Goal: Task Accomplishment & Management: Manage account settings

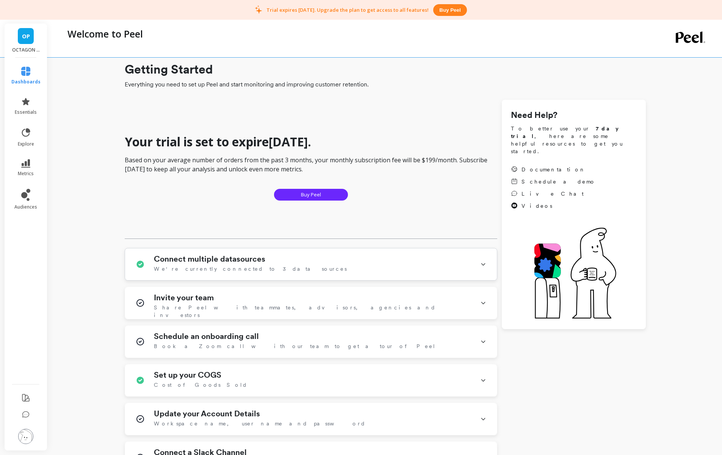
click at [335, 267] on div "Connect multiple datasources We're currently connected to 3 data sources" at bounding box center [312, 264] width 317 height 20
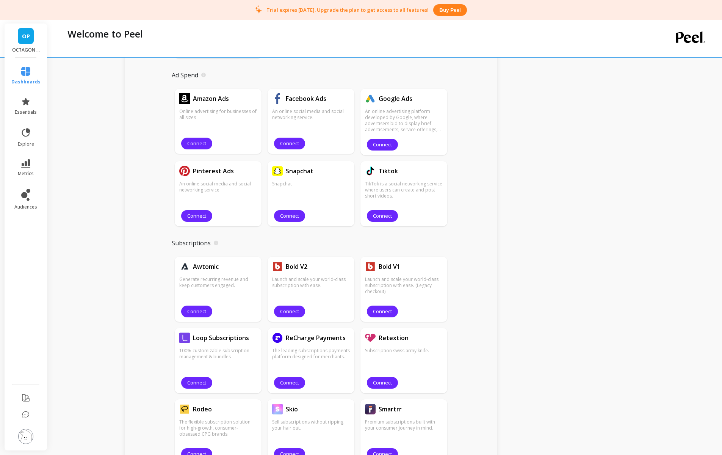
scroll to position [430, 0]
click at [384, 141] on button "Connect" at bounding box center [382, 145] width 31 height 12
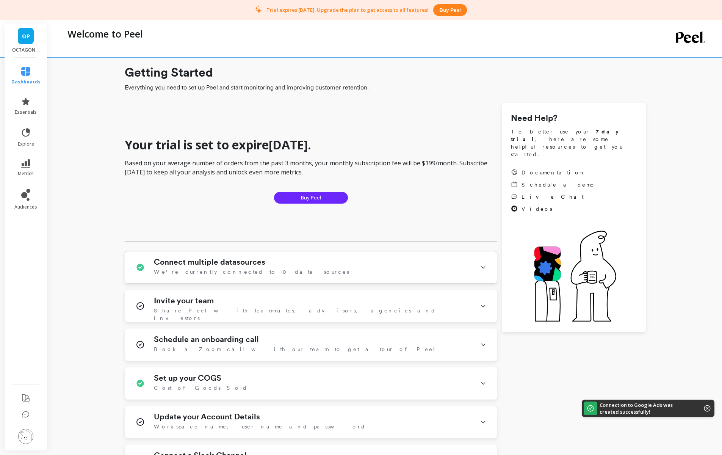
click at [327, 274] on div "Connect multiple datasources We're currently connected to 0 data sources" at bounding box center [312, 267] width 317 height 20
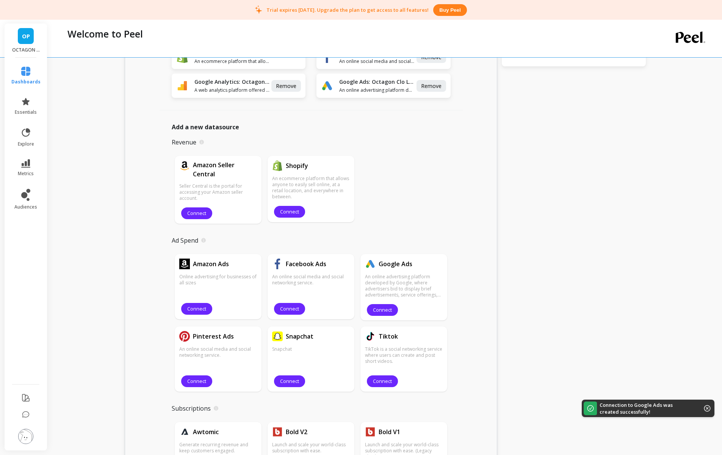
scroll to position [266, 0]
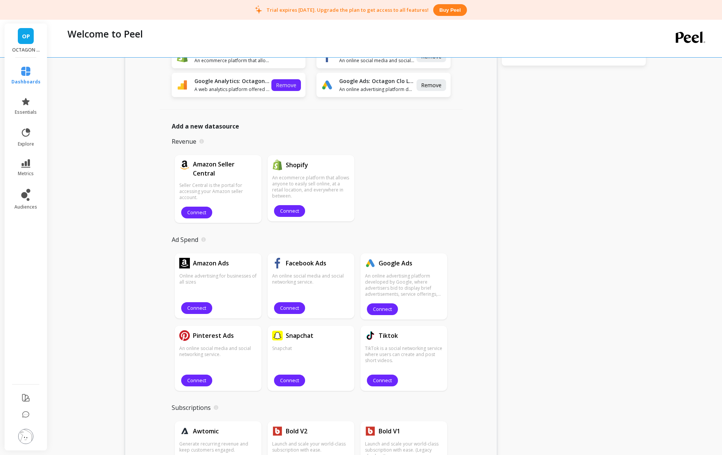
click at [285, 80] on button "Remove" at bounding box center [286, 85] width 30 height 12
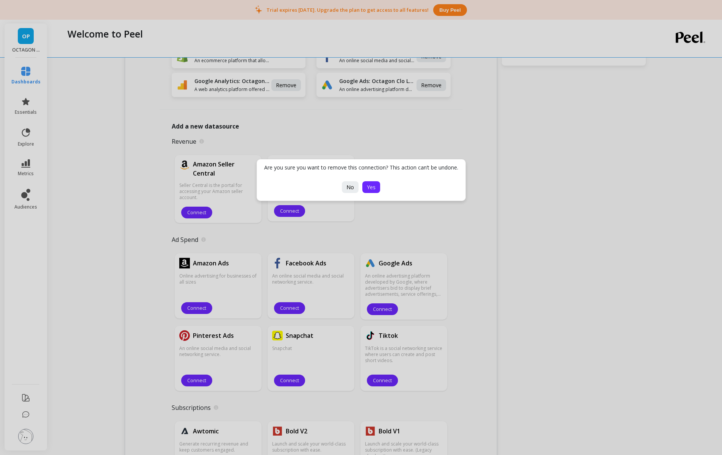
click at [366, 185] on button "Yes" at bounding box center [371, 187] width 18 height 12
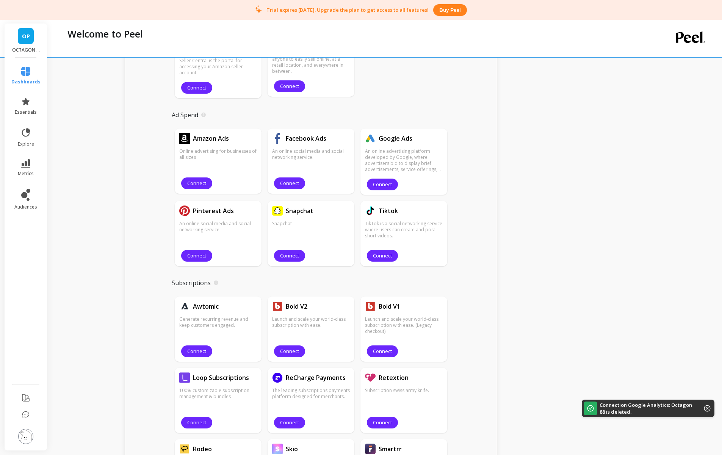
scroll to position [391, 0]
click at [199, 251] on button "Connect" at bounding box center [196, 256] width 31 height 12
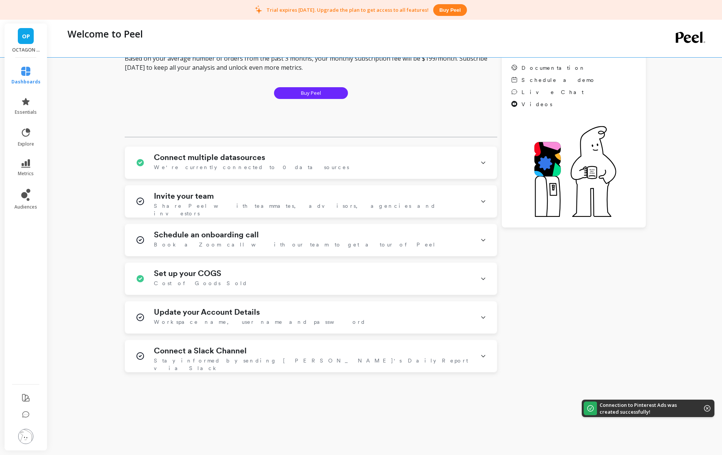
scroll to position [107, 0]
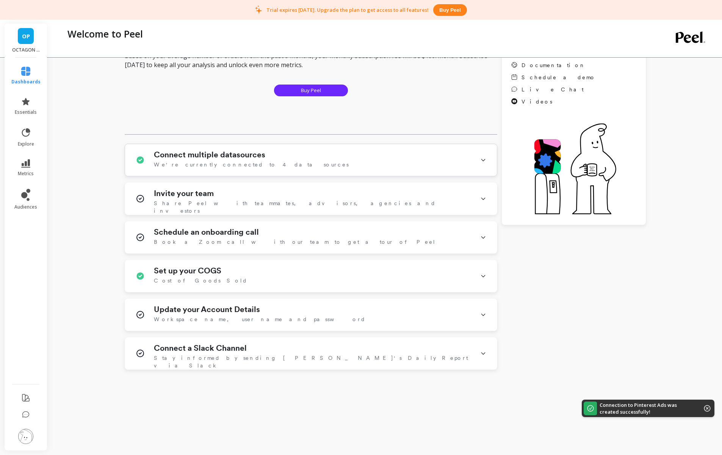
click at [286, 154] on div "Connect multiple datasources We're currently connected to 4 data sources" at bounding box center [312, 160] width 317 height 20
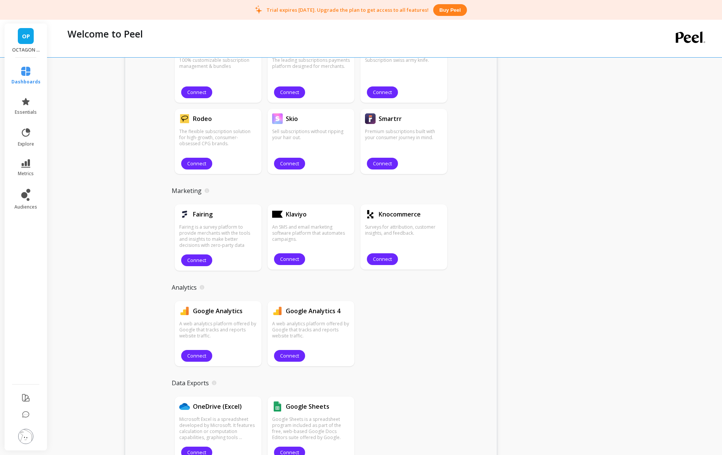
scroll to position [721, 0]
click at [297, 256] on span "Connect" at bounding box center [289, 259] width 19 height 7
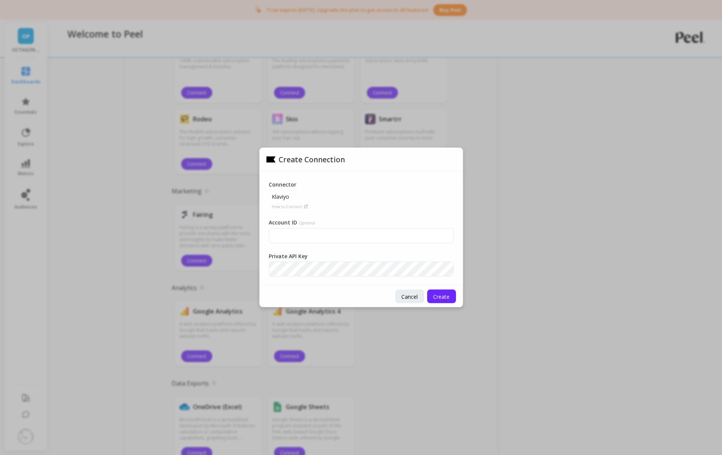
click at [377, 227] on div "Account ID Optional" at bounding box center [361, 231] width 185 height 25
click at [380, 228] on input "Account ID Optional" at bounding box center [361, 235] width 185 height 15
type input "PIRMIN MANZ"
click at [405, 292] on span "Cancel" at bounding box center [409, 295] width 16 height 7
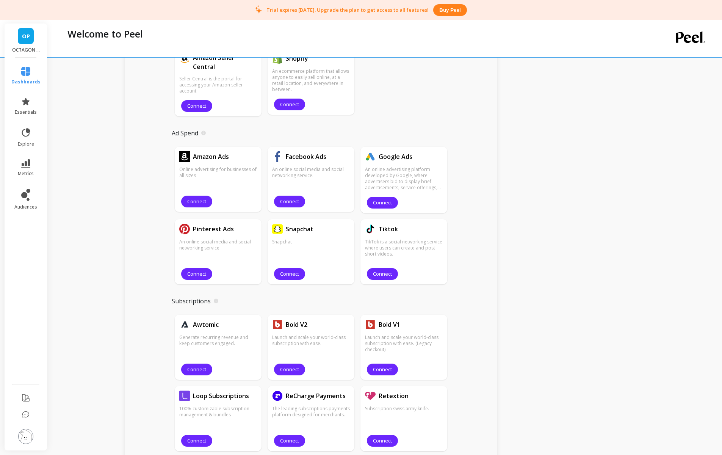
scroll to position [0, 0]
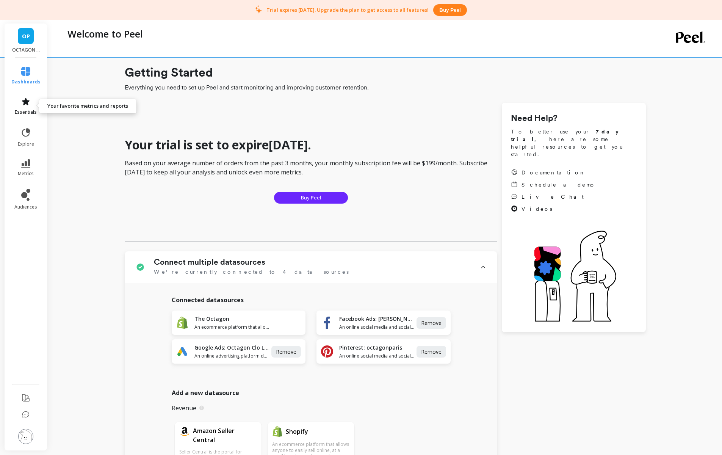
click at [31, 102] on link "essentials" at bounding box center [25, 106] width 29 height 18
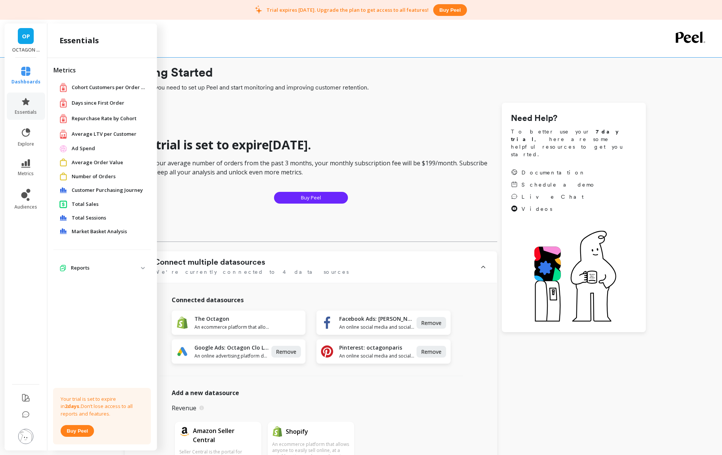
click at [25, 123] on li "explore" at bounding box center [26, 137] width 38 height 29
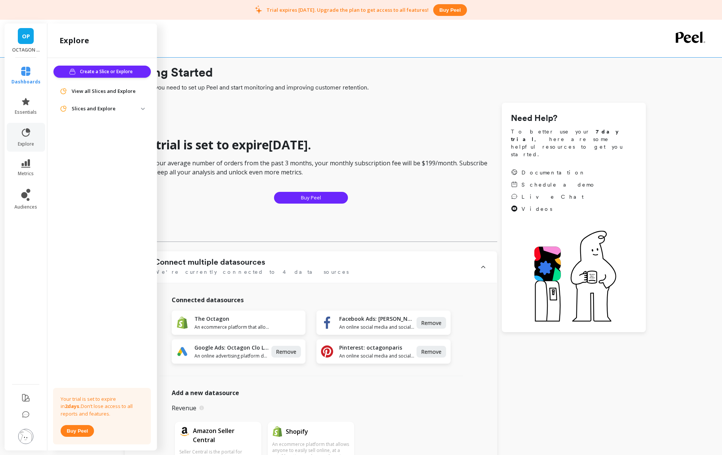
click at [26, 155] on li "metrics" at bounding box center [26, 168] width 38 height 27
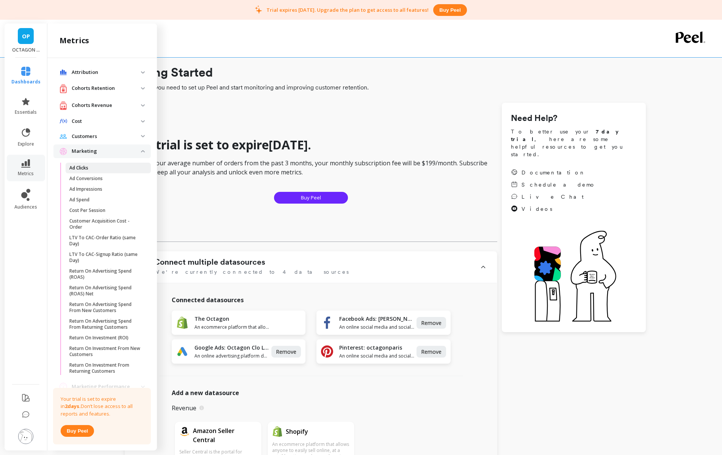
scroll to position [23, 0]
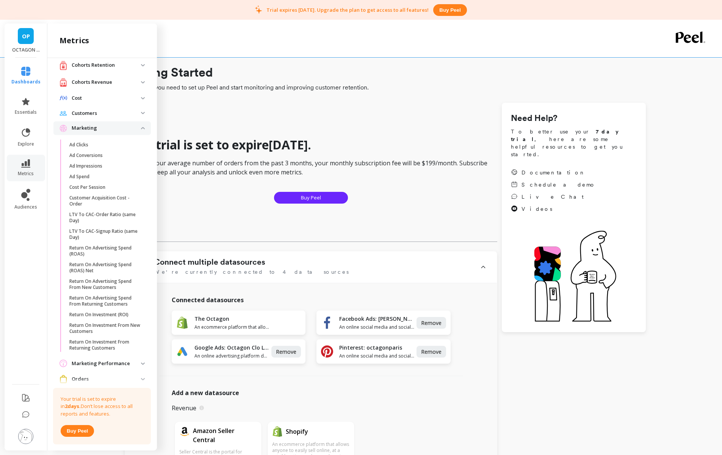
click at [86, 125] on p "Marketing" at bounding box center [106, 128] width 69 height 8
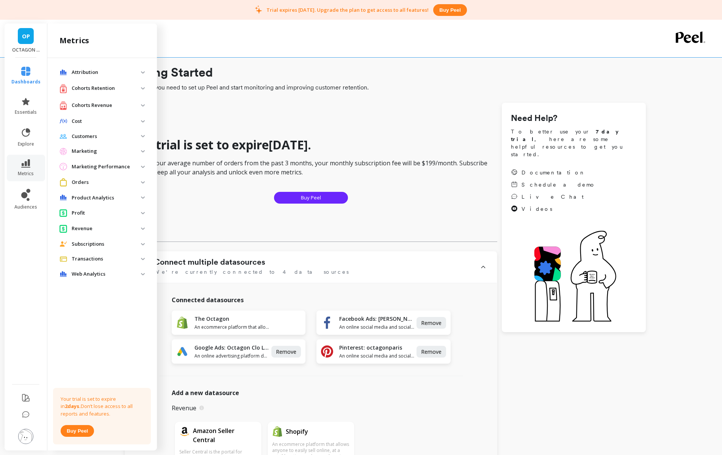
click at [91, 148] on p "Marketing" at bounding box center [106, 151] width 69 height 8
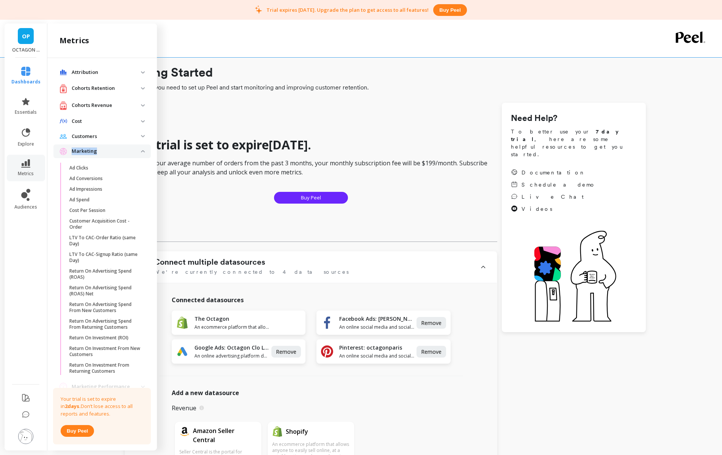
click at [91, 148] on p "Marketing" at bounding box center [106, 151] width 69 height 8
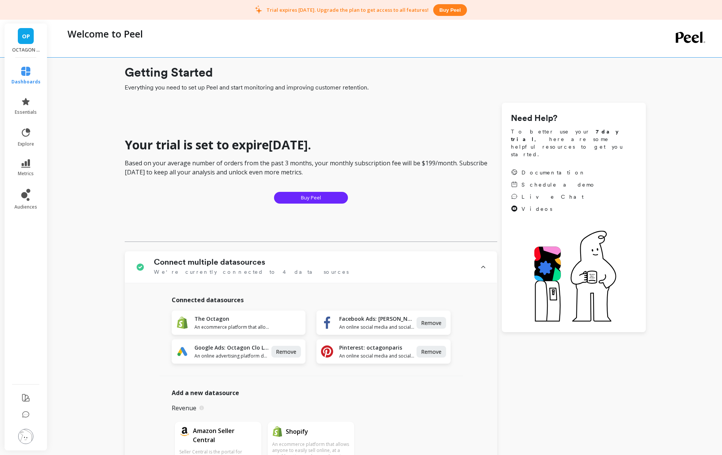
click at [171, 145] on h1 "Your trial is set to expire in 2 days ." at bounding box center [311, 144] width 372 height 15
